Goal: Ask a question

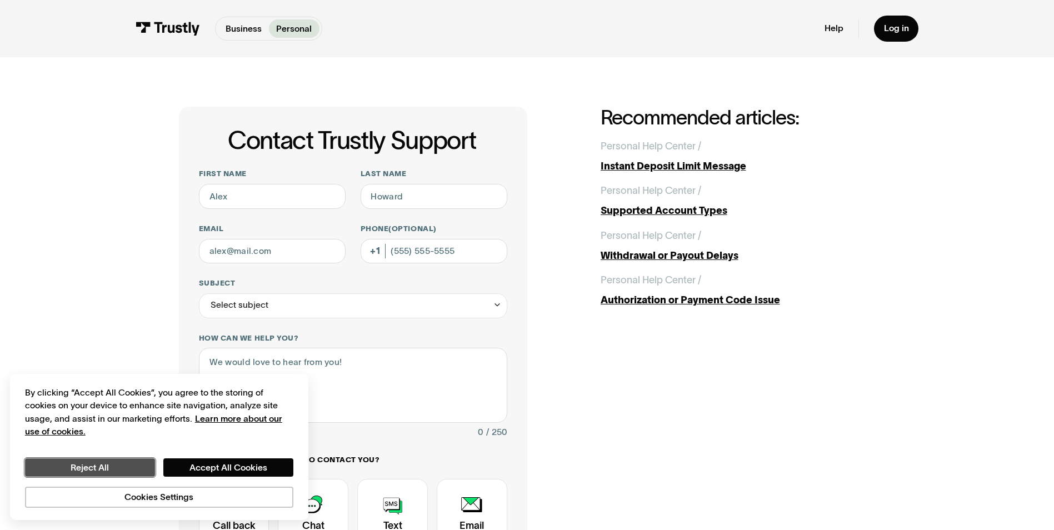
click at [73, 466] on button "Reject All" at bounding box center [90, 468] width 130 height 19
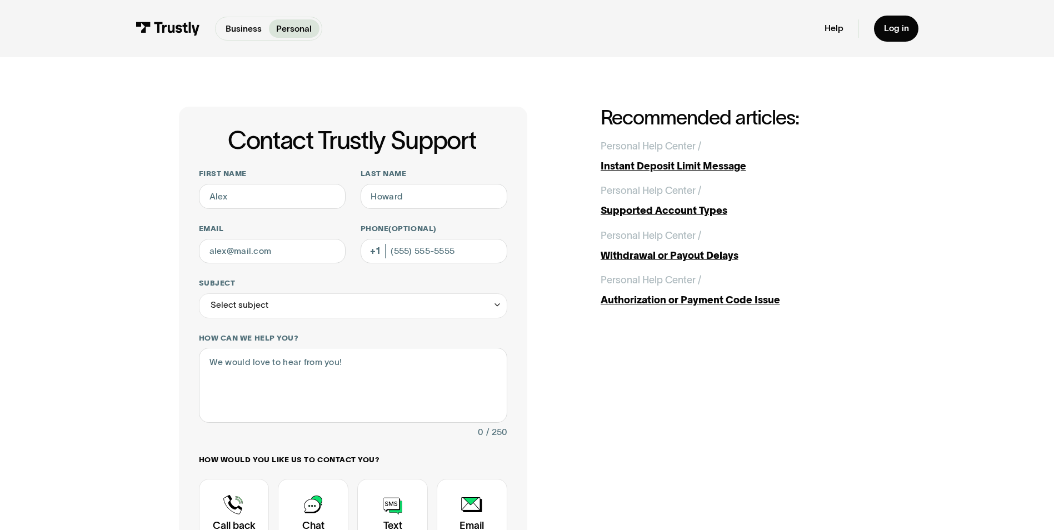
click at [346, 204] on div "First name Last name Email Phone (Optional) Subject Select subject Trustly Repo…" at bounding box center [353, 388] width 309 height 439
click at [406, 188] on input "Last name" at bounding box center [434, 196] width 147 height 25
click at [253, 383] on textarea "How can we help you?" at bounding box center [353, 385] width 309 height 74
click at [705, 167] on div "Instant Deposit Limit Message" at bounding box center [738, 166] width 275 height 15
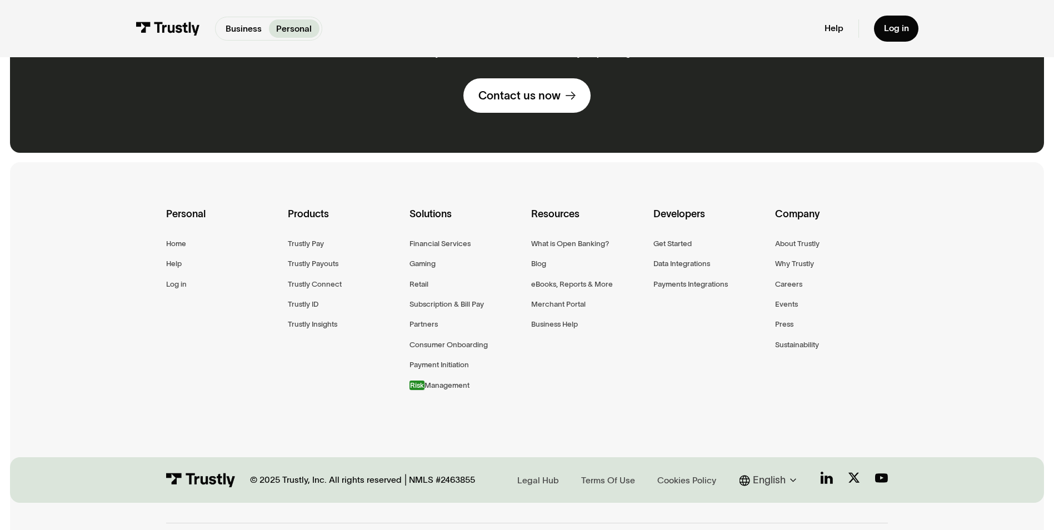
scroll to position [714, 0]
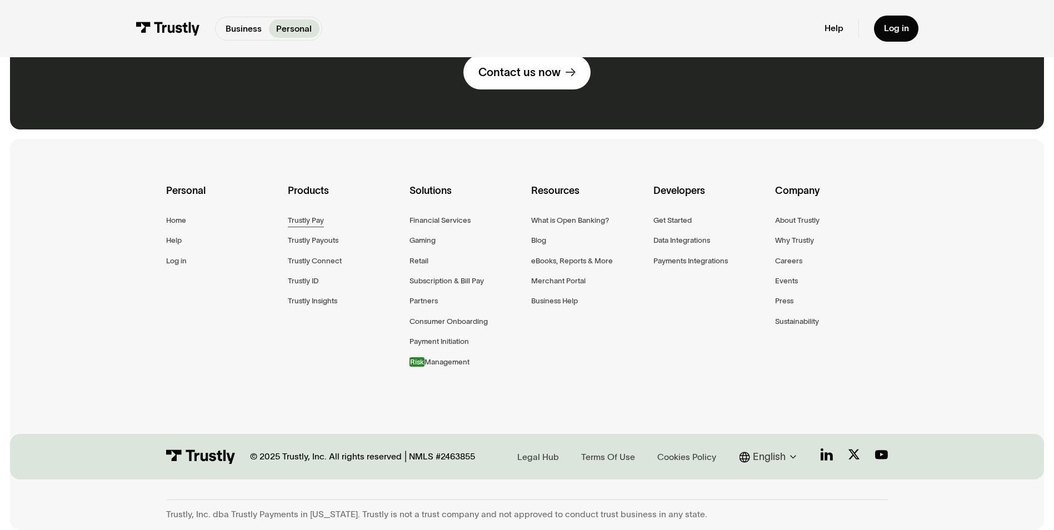
click at [305, 218] on div "Trustly Pay" at bounding box center [306, 220] width 36 height 13
